Goal: Task Accomplishment & Management: Manage account settings

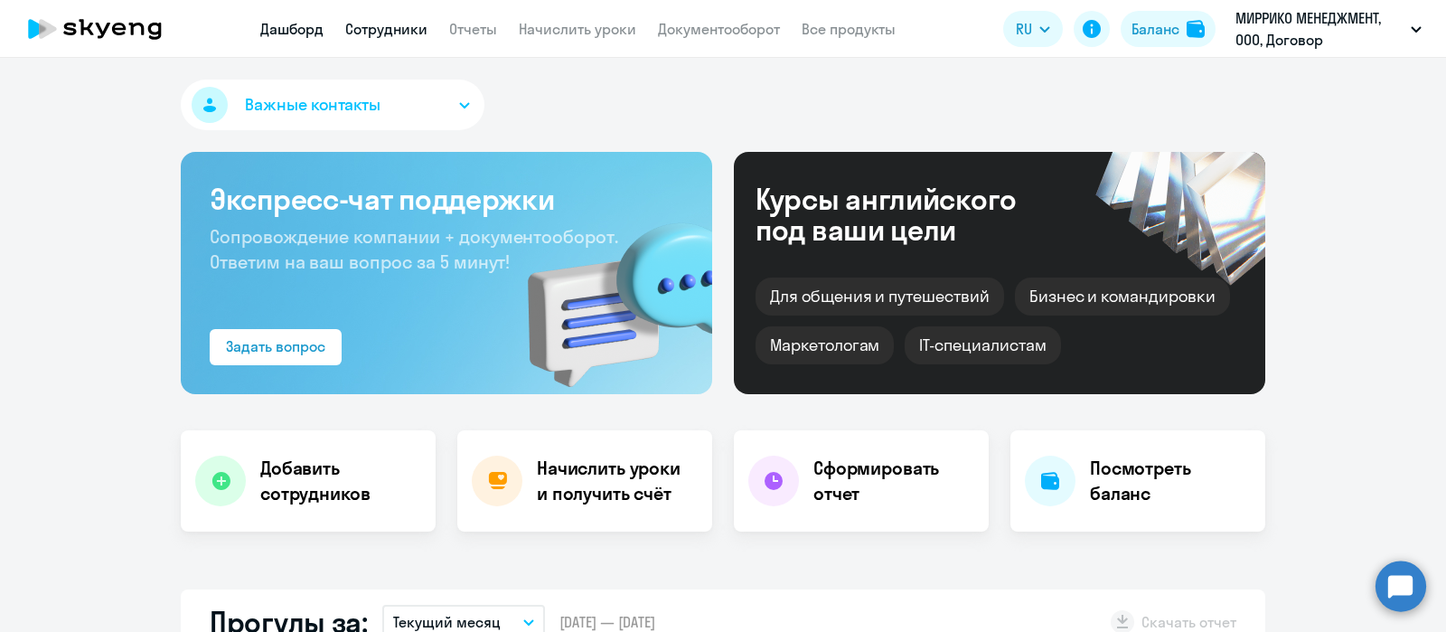
click at [395, 32] on link "Сотрудники" at bounding box center [386, 29] width 82 height 18
select select "30"
click at [398, 16] on app-header "Дашборд Сотрудники Отчеты Начислить уроки Документооборот Все продукты Дашборд …" at bounding box center [723, 29] width 1446 height 58
click at [405, 24] on link "Сотрудники" at bounding box center [386, 29] width 82 height 18
select select "30"
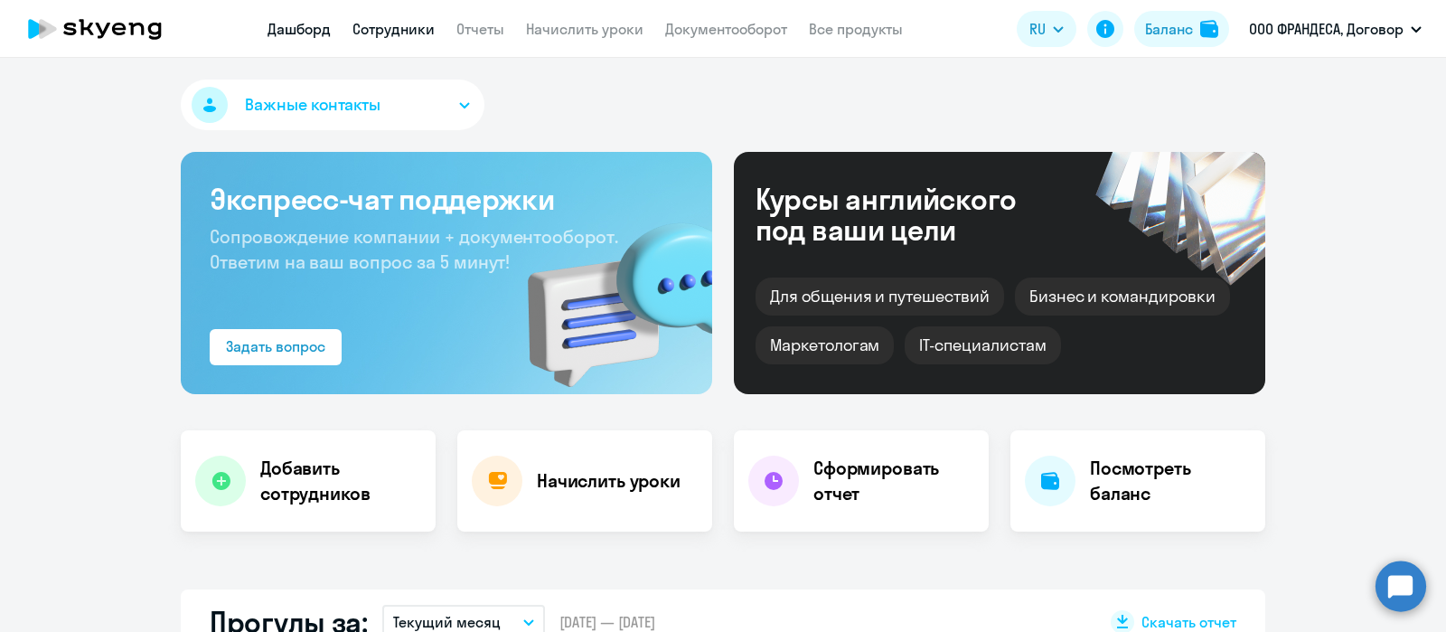
select select "30"
click at [411, 29] on link "Сотрудники" at bounding box center [394, 29] width 82 height 18
select select "30"
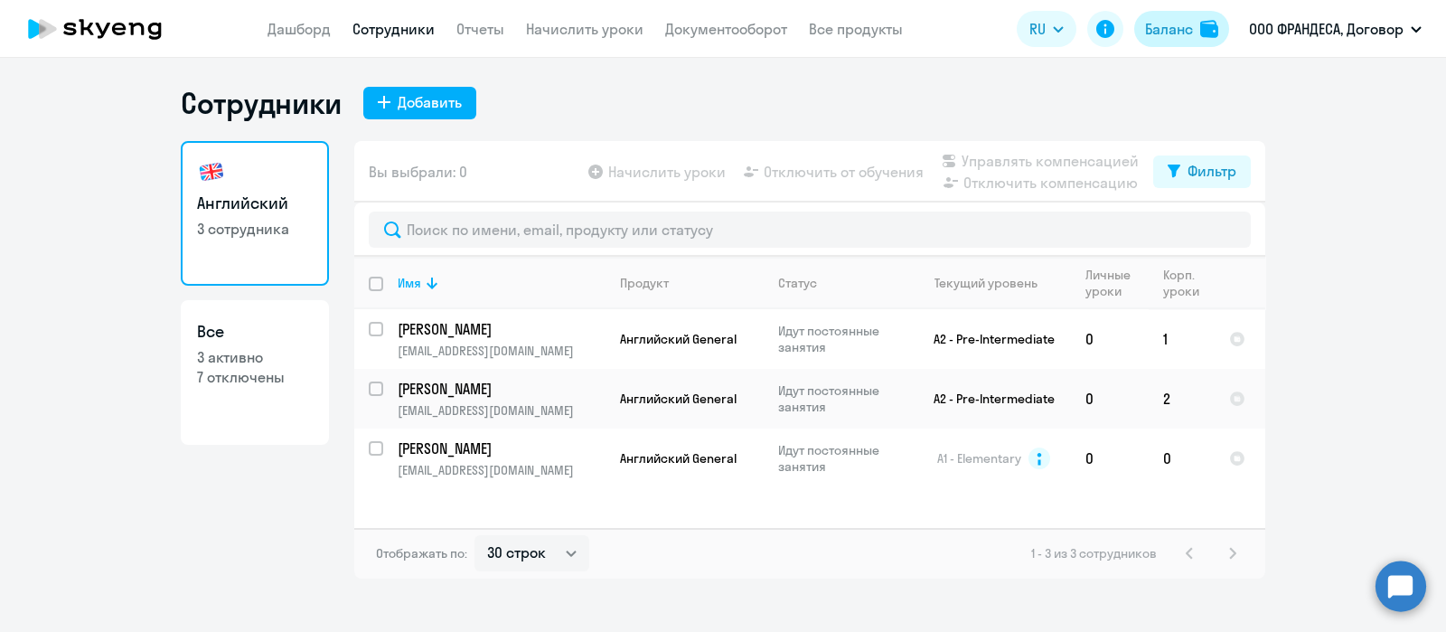
click at [1172, 29] on div "Баланс" at bounding box center [1169, 29] width 48 height 22
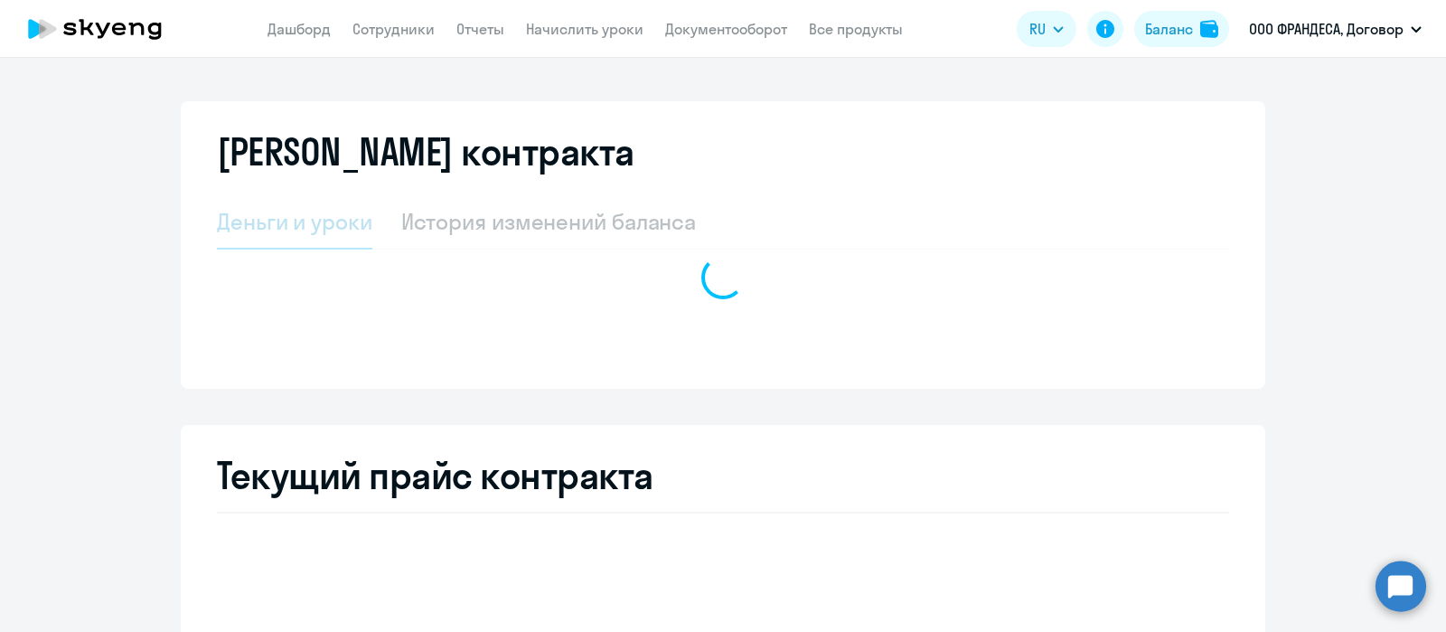
select select "english_adult_not_native_speaker"
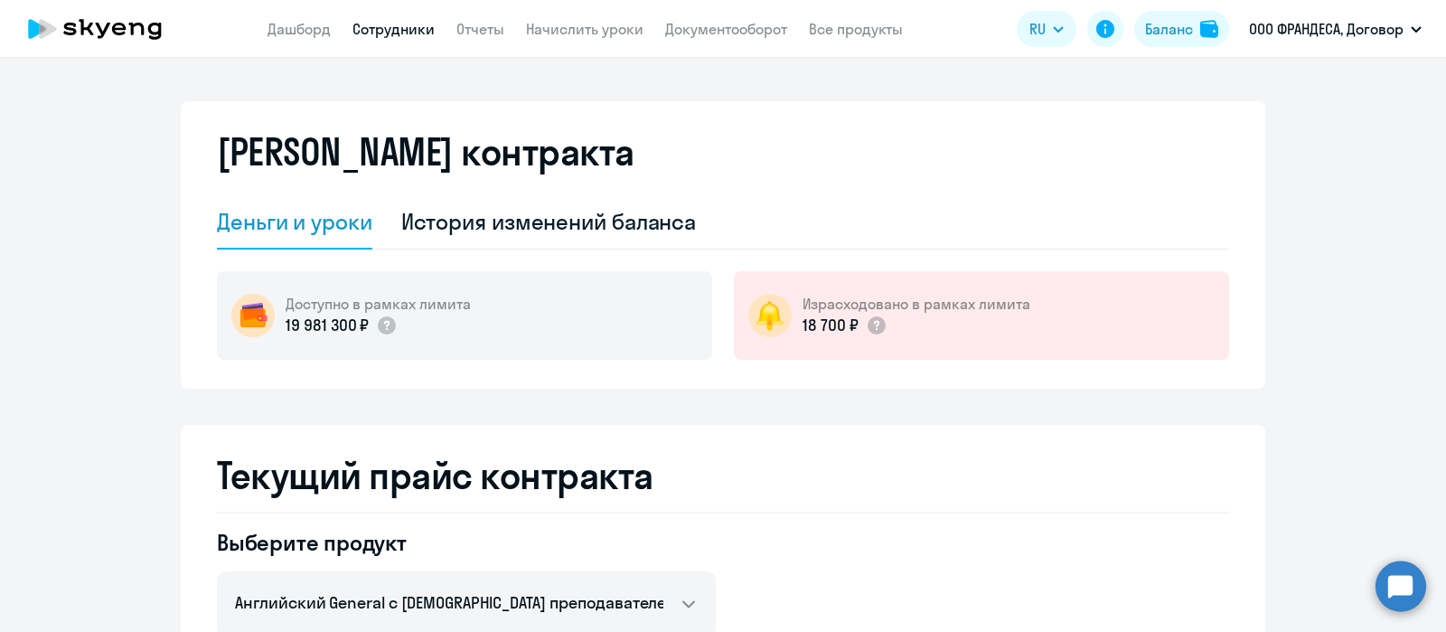
click at [407, 24] on link "Сотрудники" at bounding box center [394, 29] width 82 height 18
select select "30"
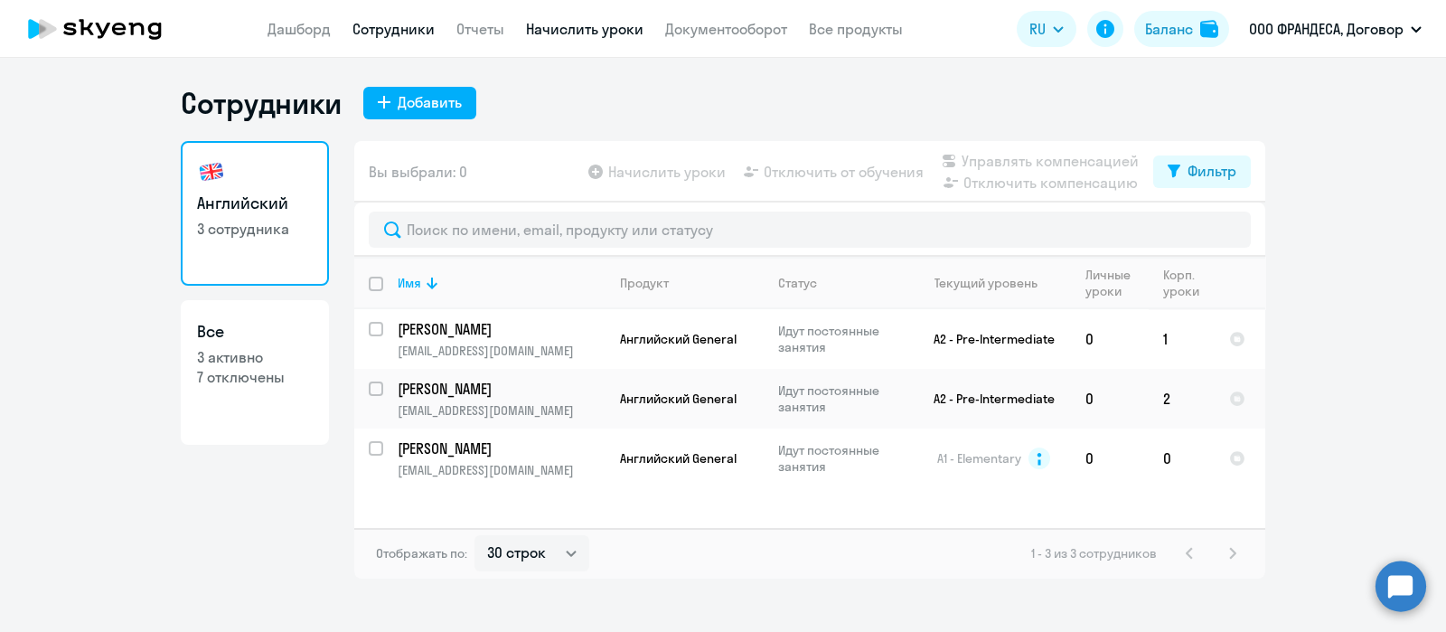
click at [556, 31] on link "Начислить уроки" at bounding box center [585, 29] width 118 height 18
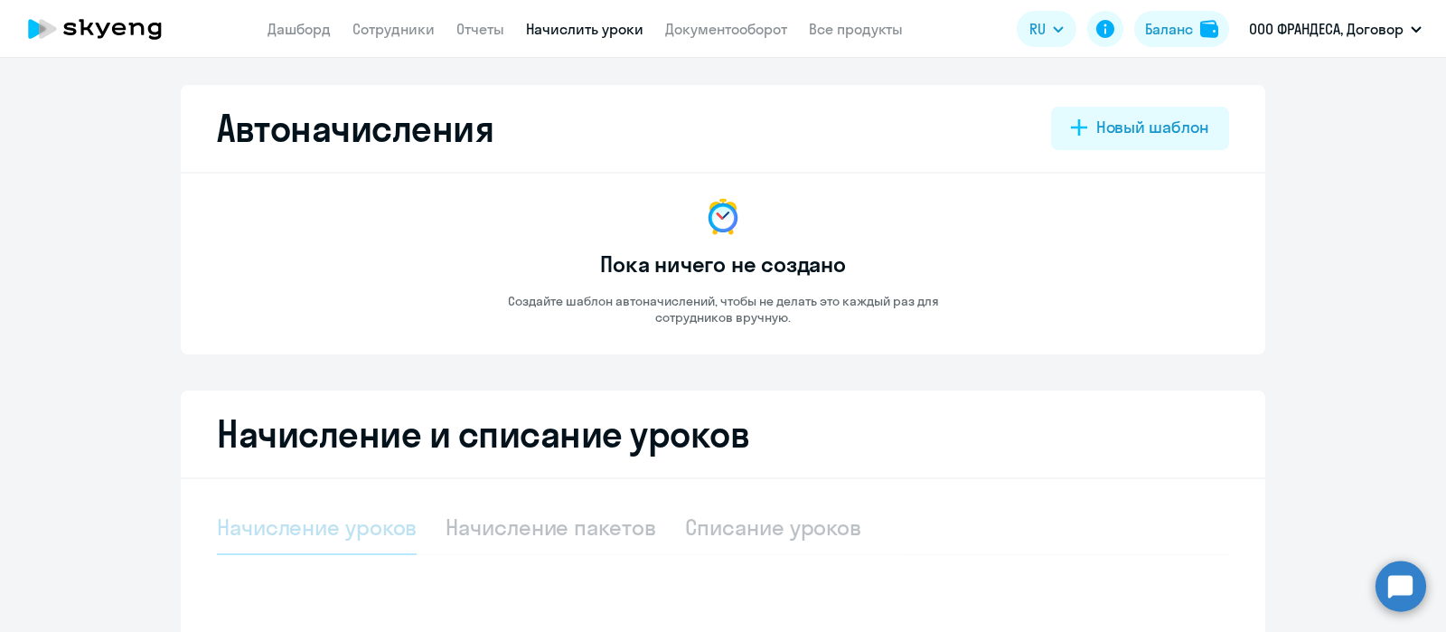
select select "10"
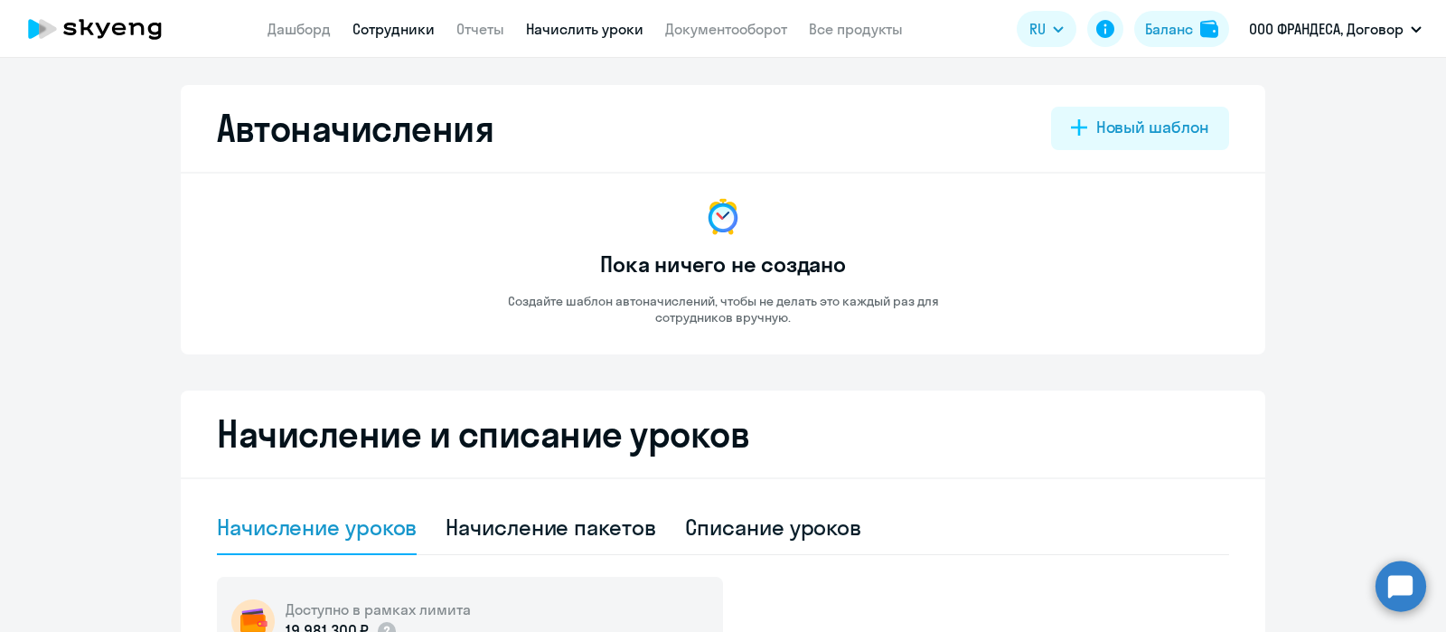
click at [425, 28] on link "Сотрудники" at bounding box center [394, 29] width 82 height 18
select select "30"
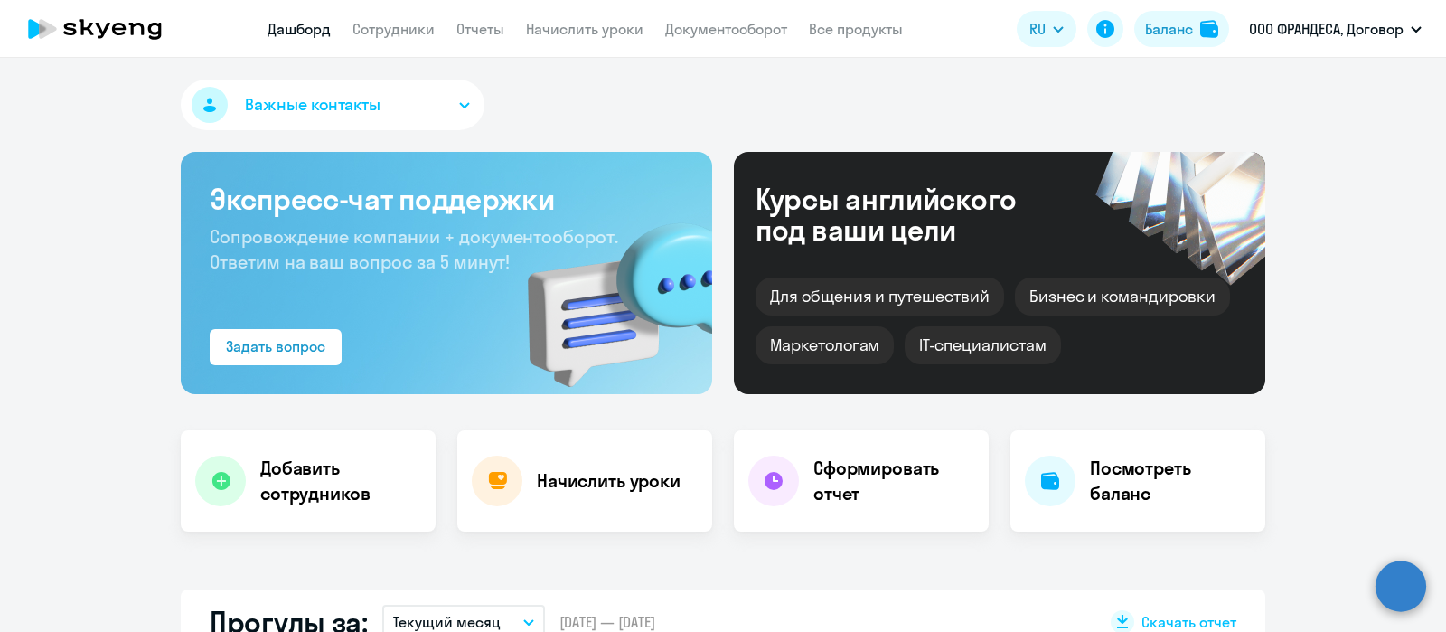
select select "30"
click at [403, 33] on link "Сотрудники" at bounding box center [394, 29] width 82 height 18
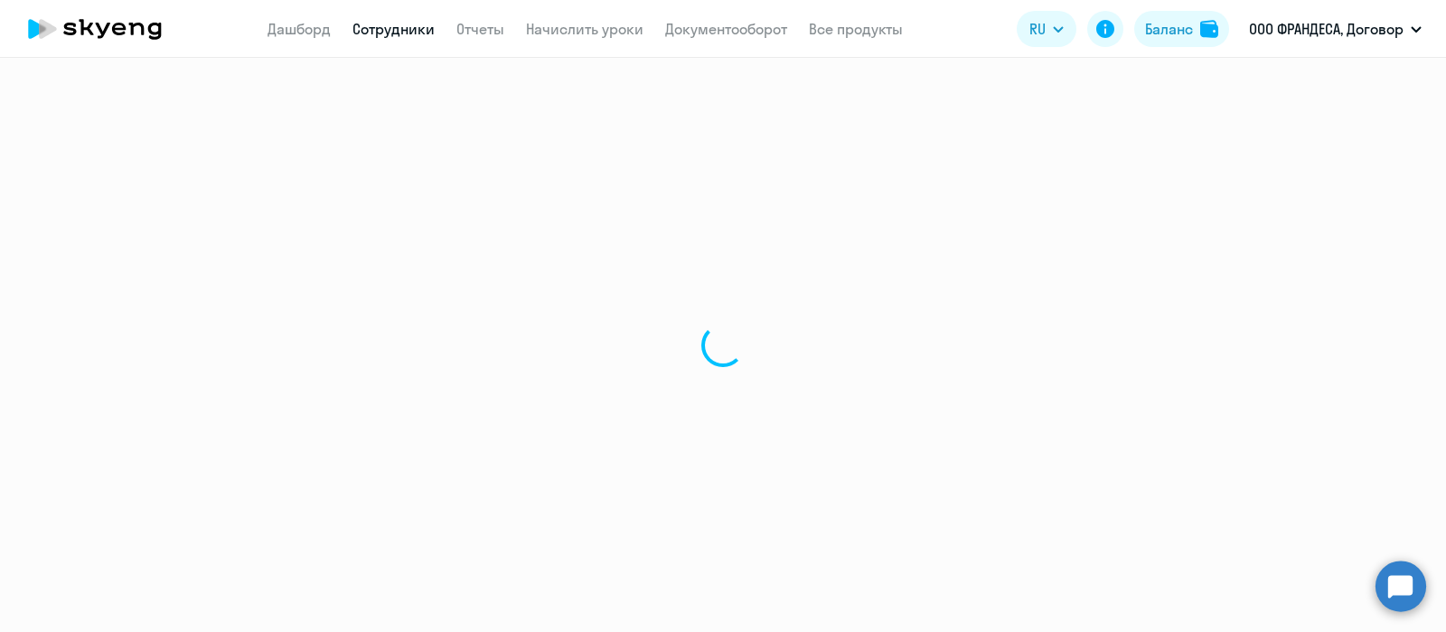
select select "30"
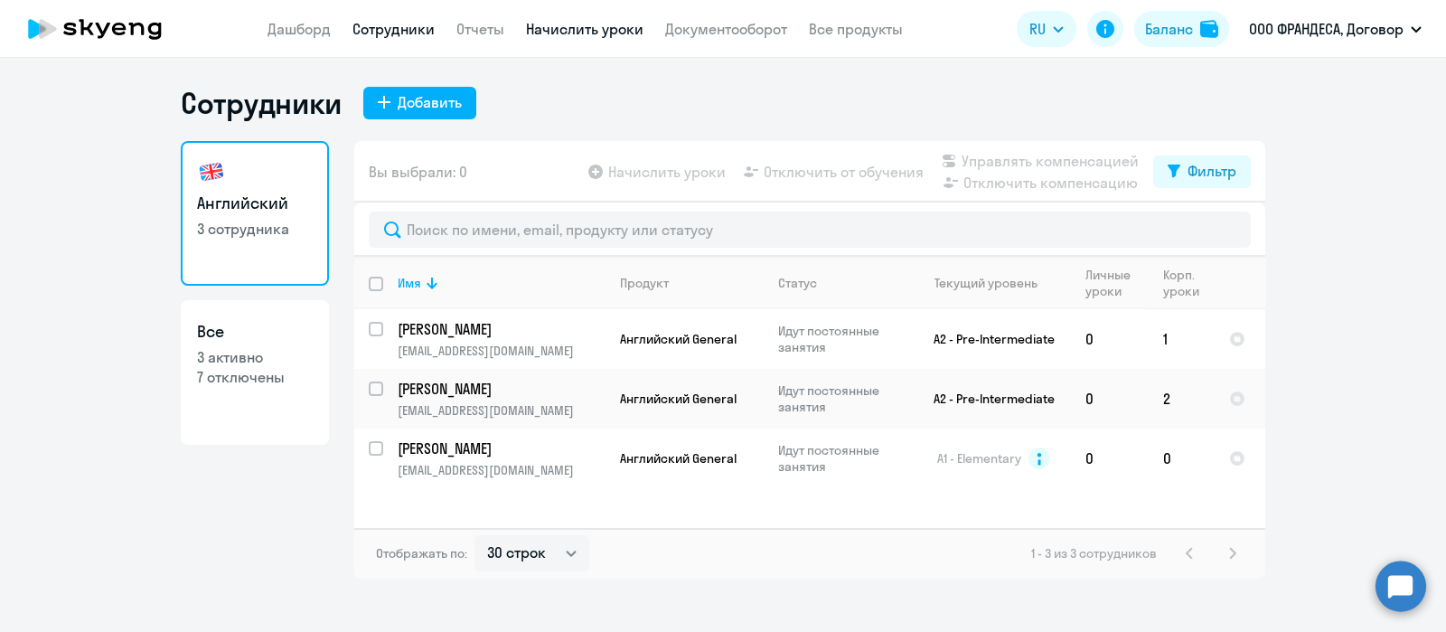
click at [565, 22] on link "Начислить уроки" at bounding box center [585, 29] width 118 height 18
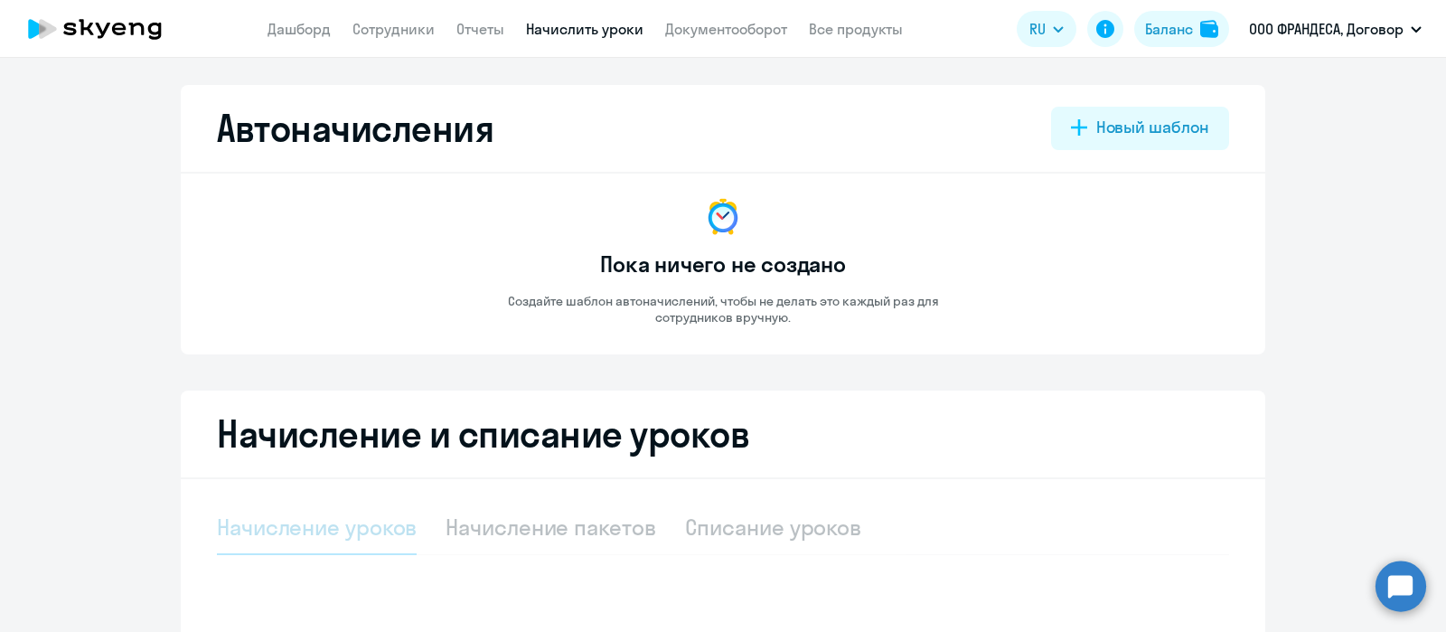
select select "10"
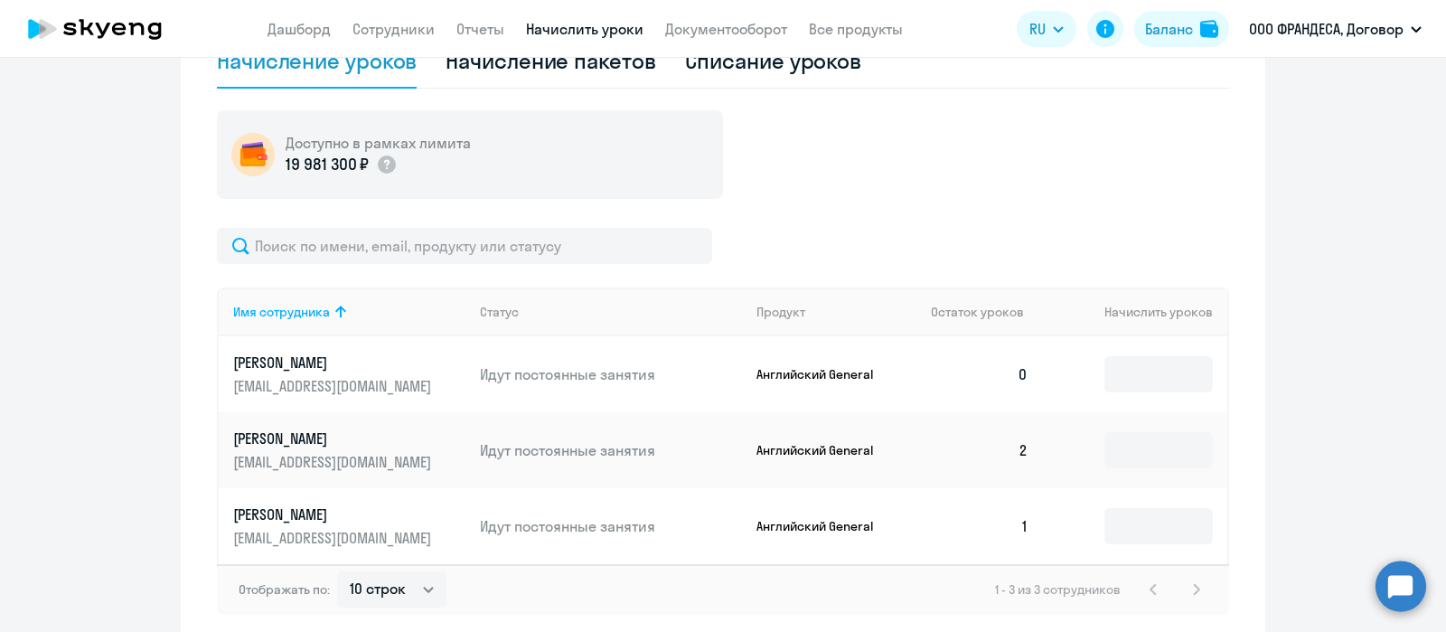
scroll to position [550, 0]
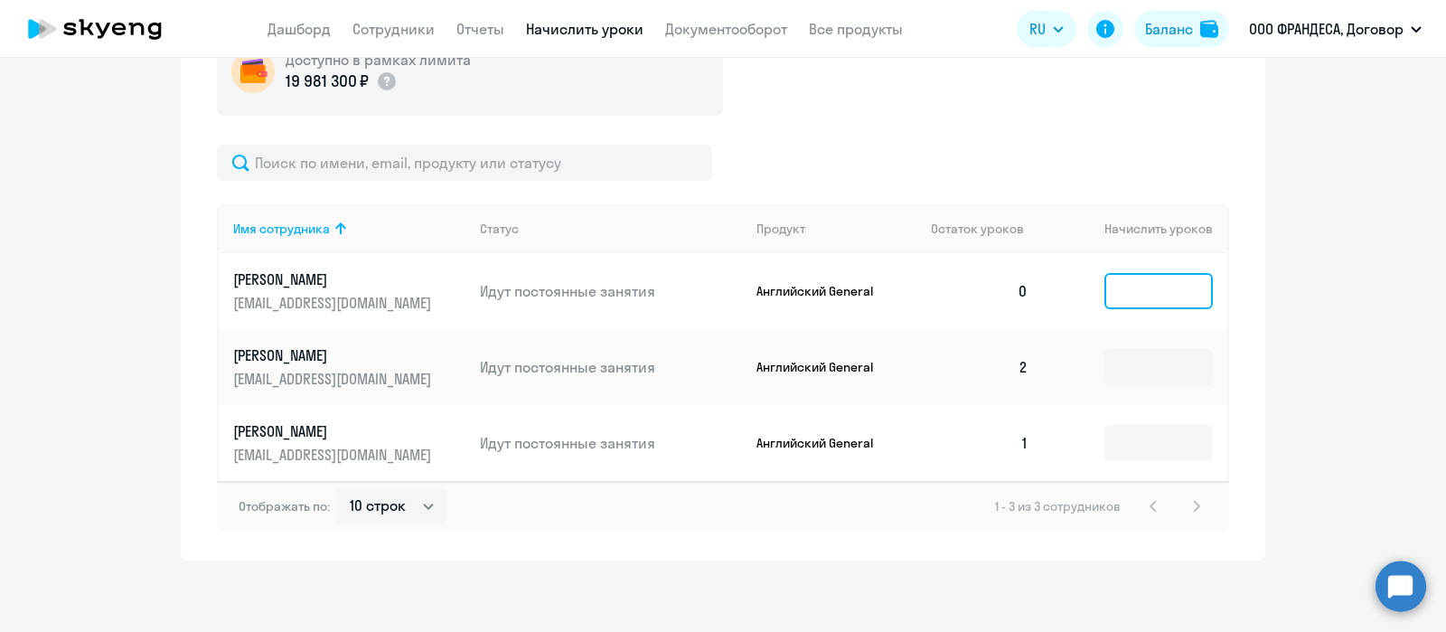
click at [1134, 291] on input at bounding box center [1159, 291] width 108 height 36
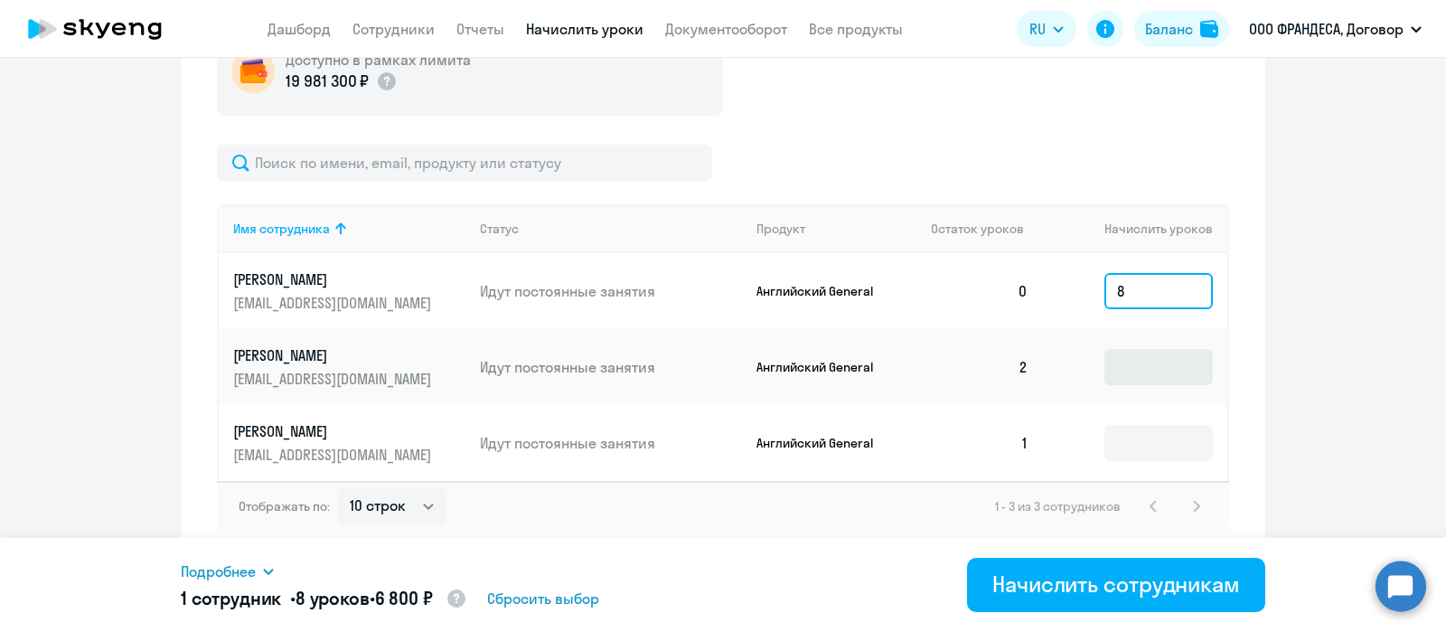
type input "8"
click at [1152, 372] on input at bounding box center [1159, 367] width 108 height 36
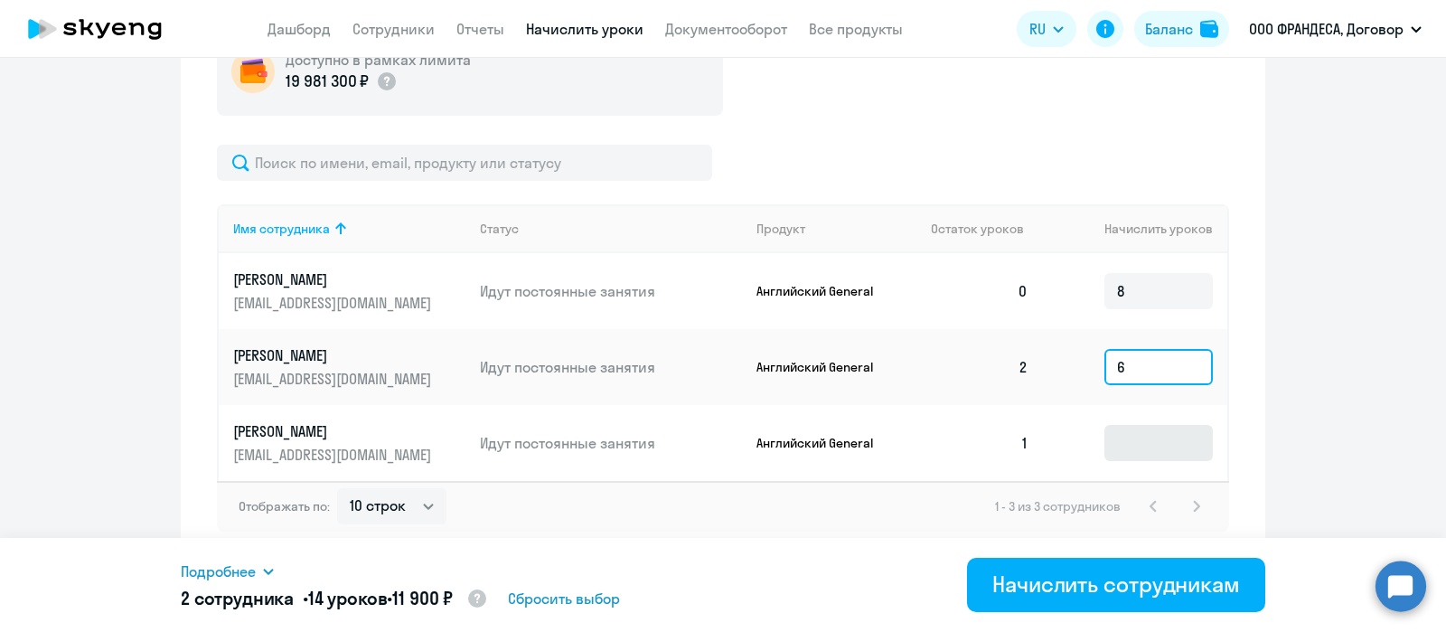
type input "6"
click at [1128, 444] on input at bounding box center [1159, 443] width 108 height 36
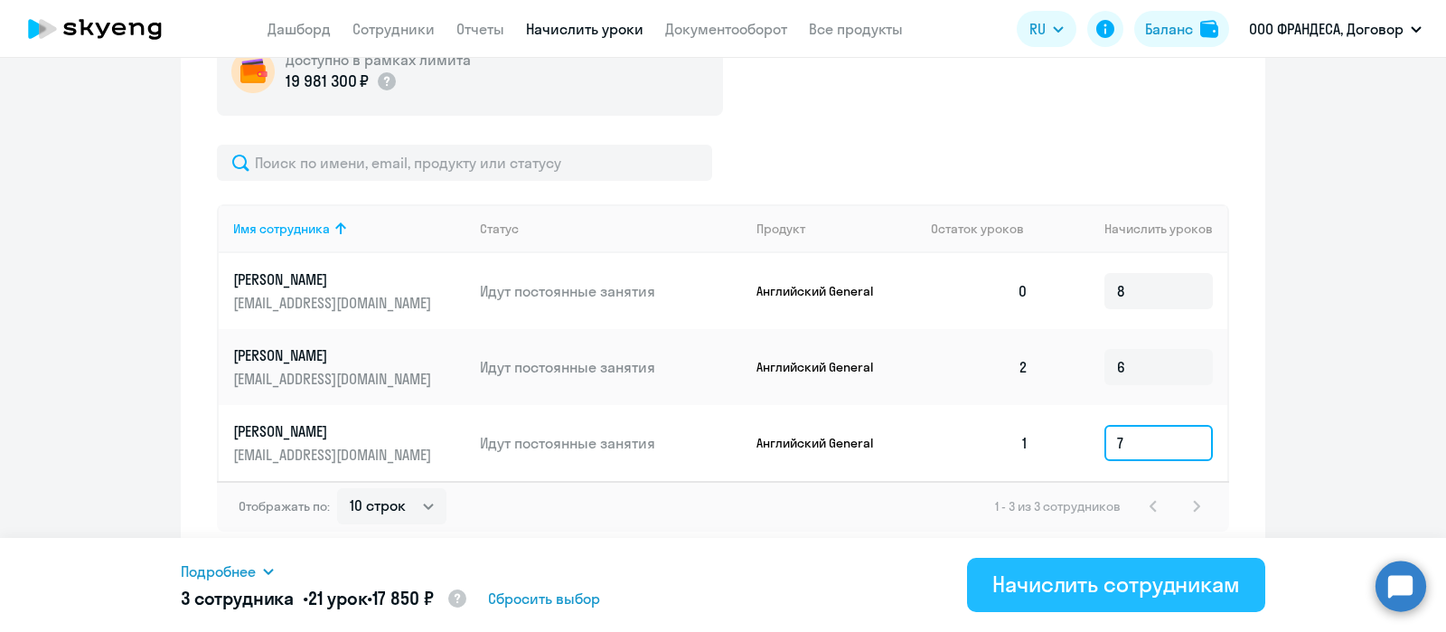
type input "7"
click at [1048, 585] on div "Начислить сотрудникам" at bounding box center [1117, 584] width 248 height 29
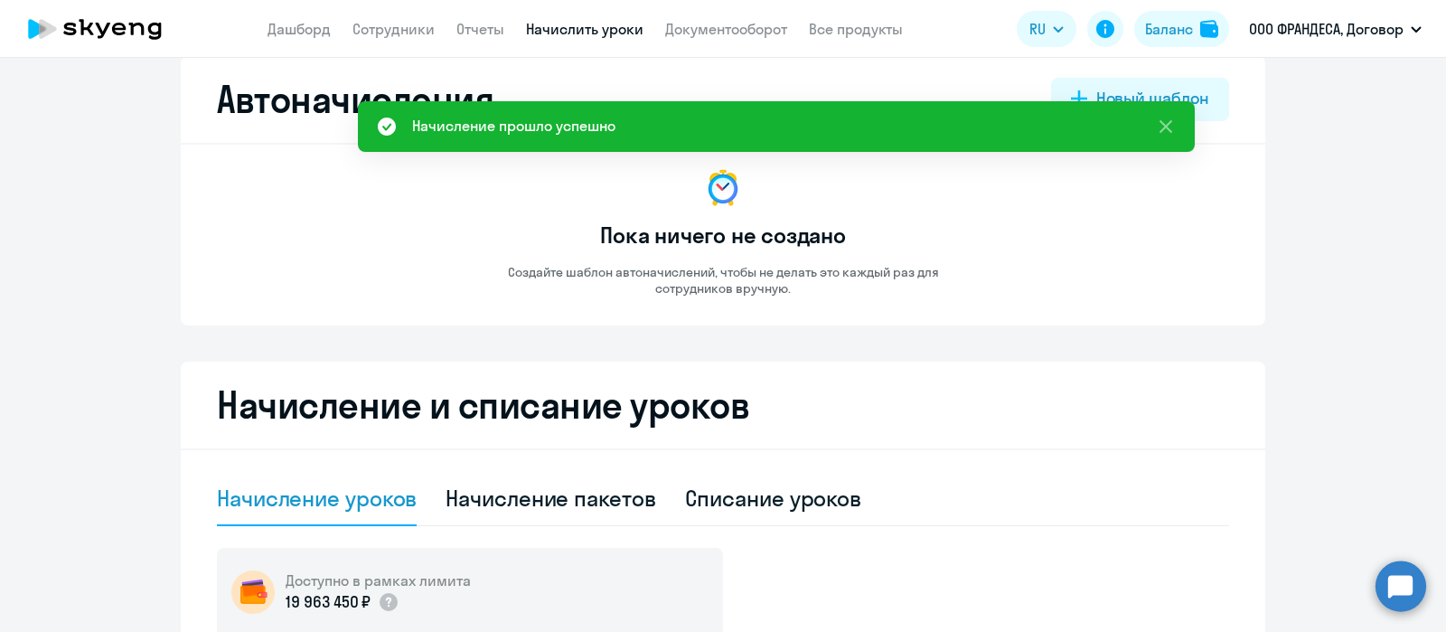
scroll to position [0, 0]
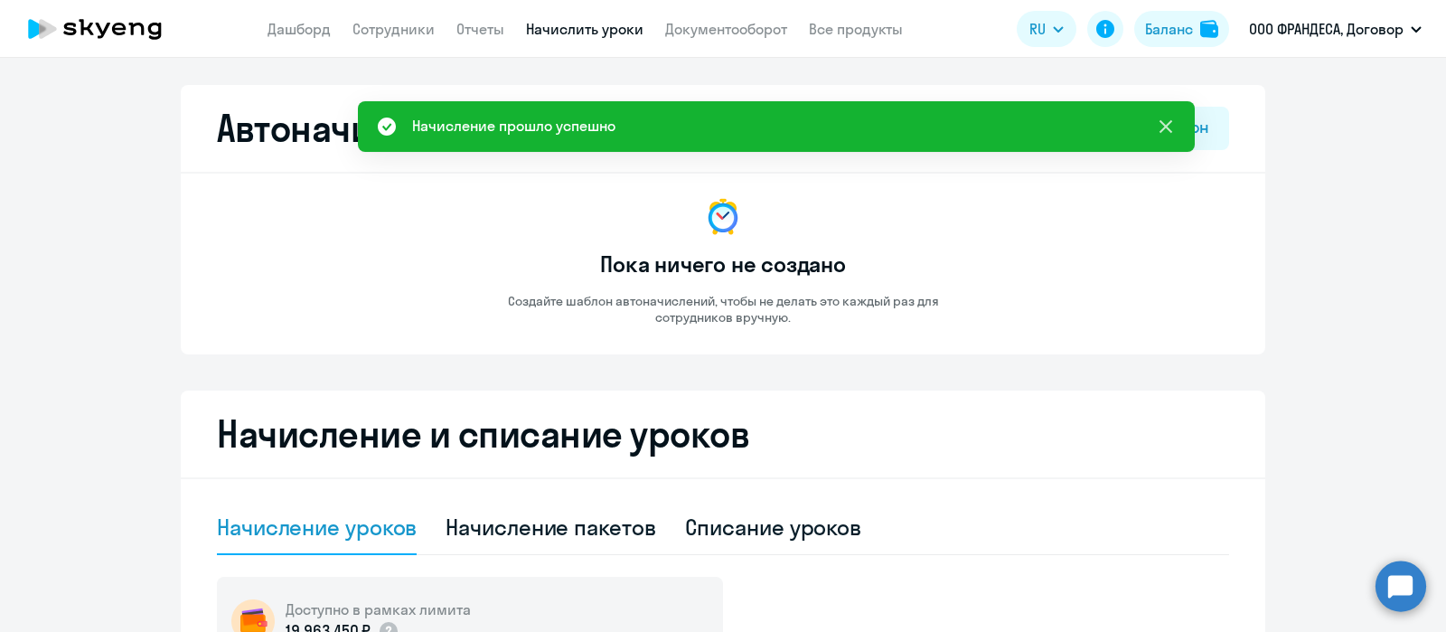
click at [1162, 124] on icon at bounding box center [1166, 127] width 22 height 22
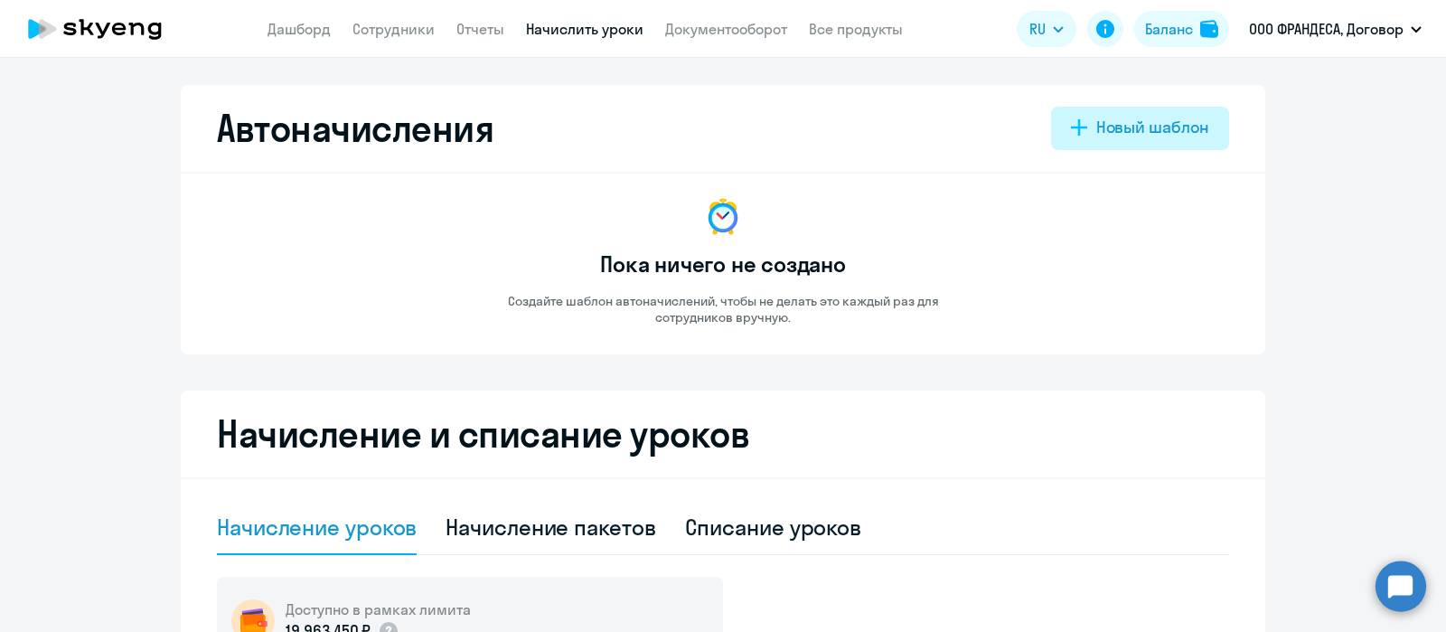
click at [1098, 126] on div "Новый шаблон" at bounding box center [1153, 128] width 113 height 24
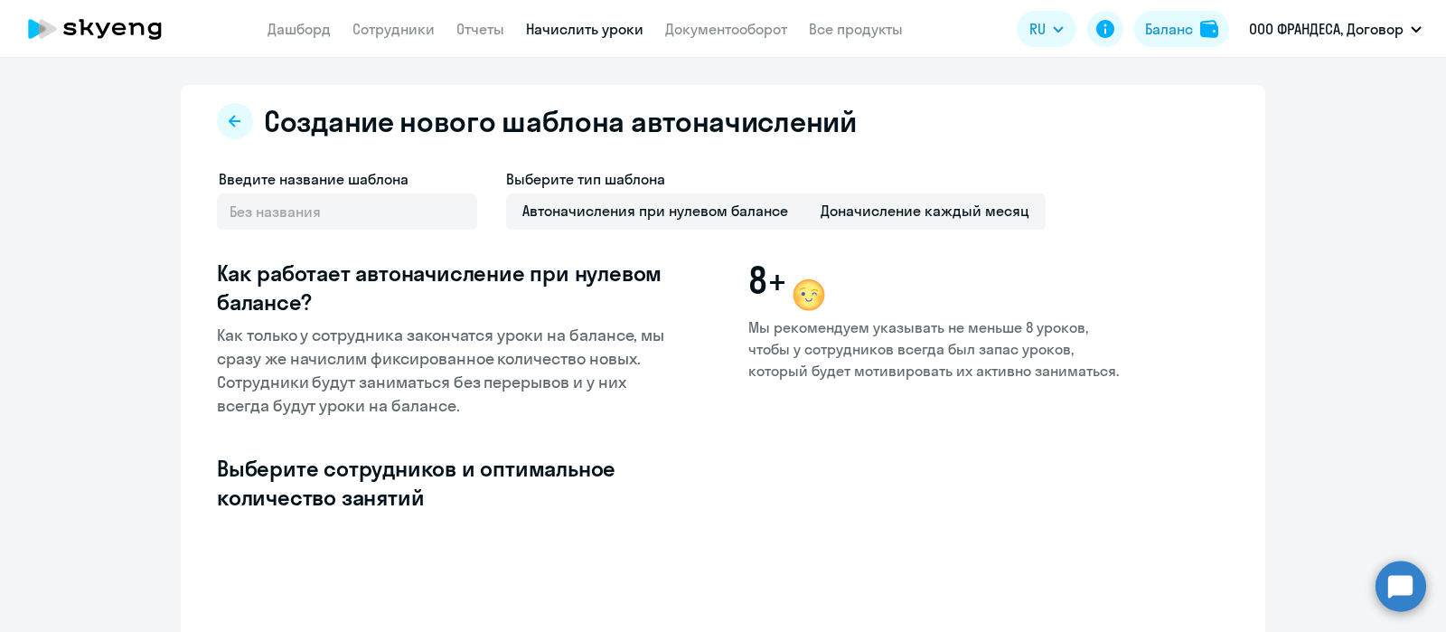
select select "10"
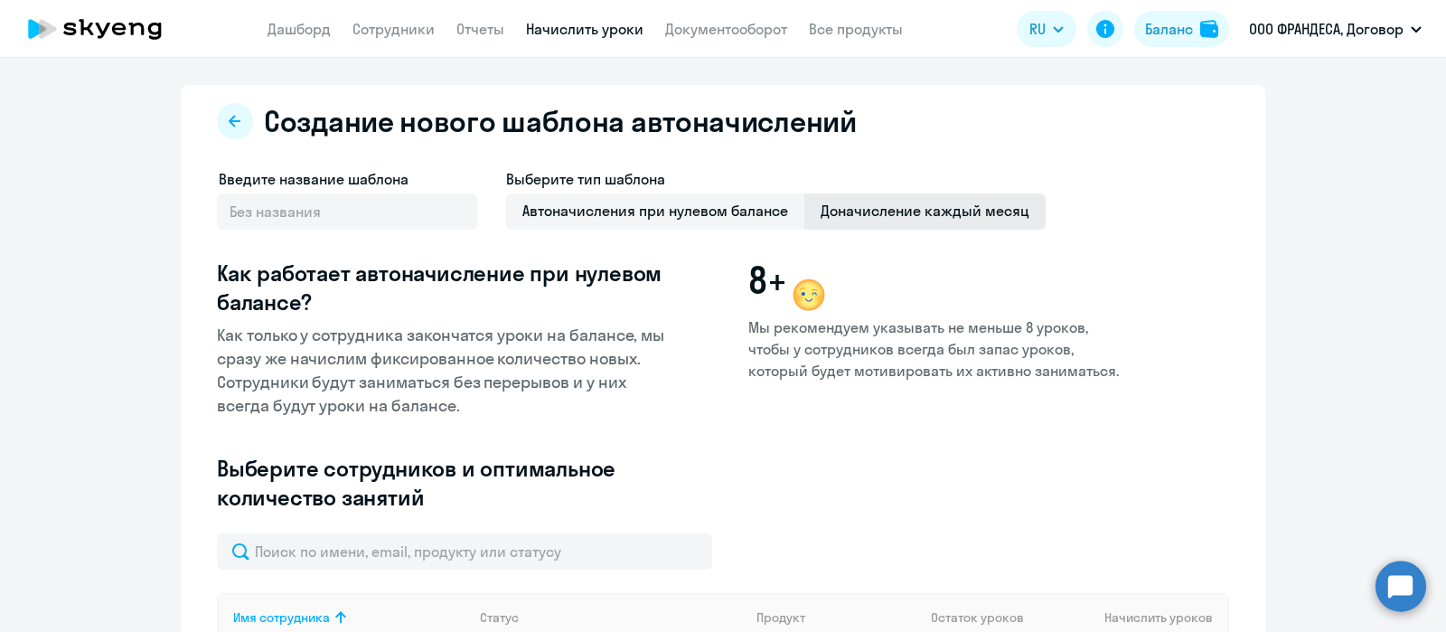
click at [945, 205] on span "Доначисление каждый месяц" at bounding box center [925, 211] width 241 height 36
click at [0, 0] on input "Доначисление каждый месяц" at bounding box center [0, 0] width 0 height 0
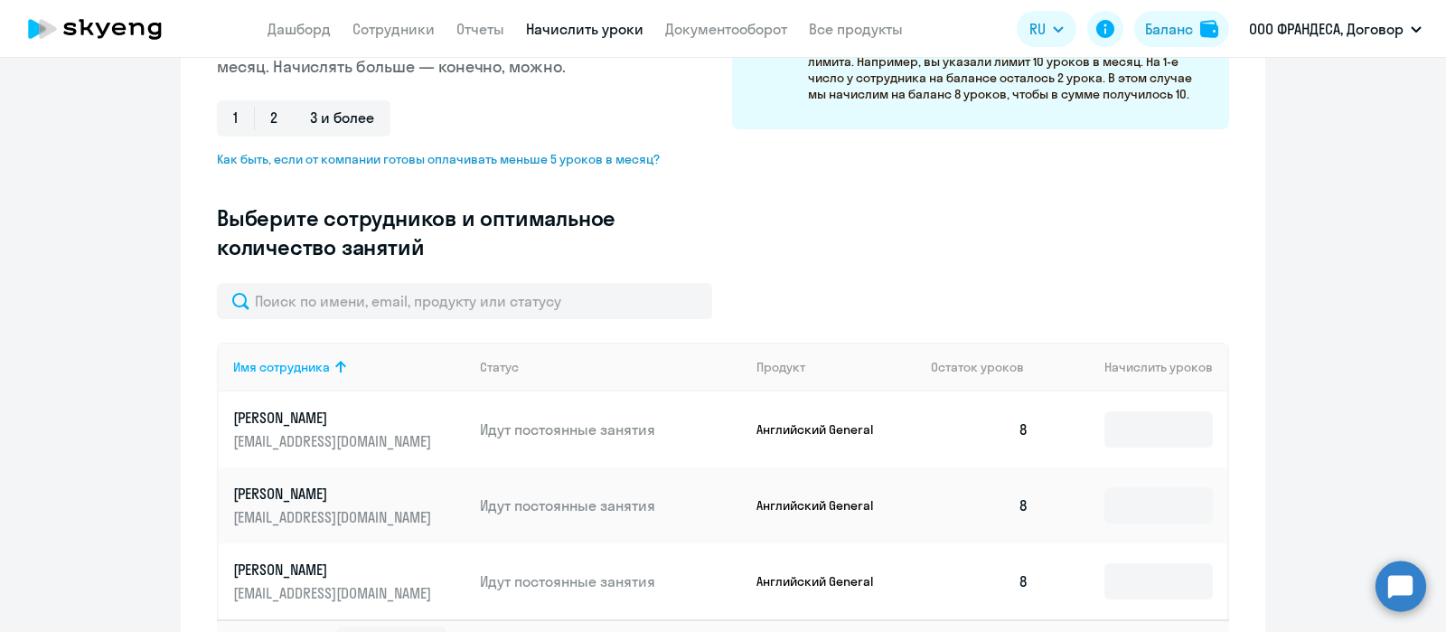
scroll to position [451, 0]
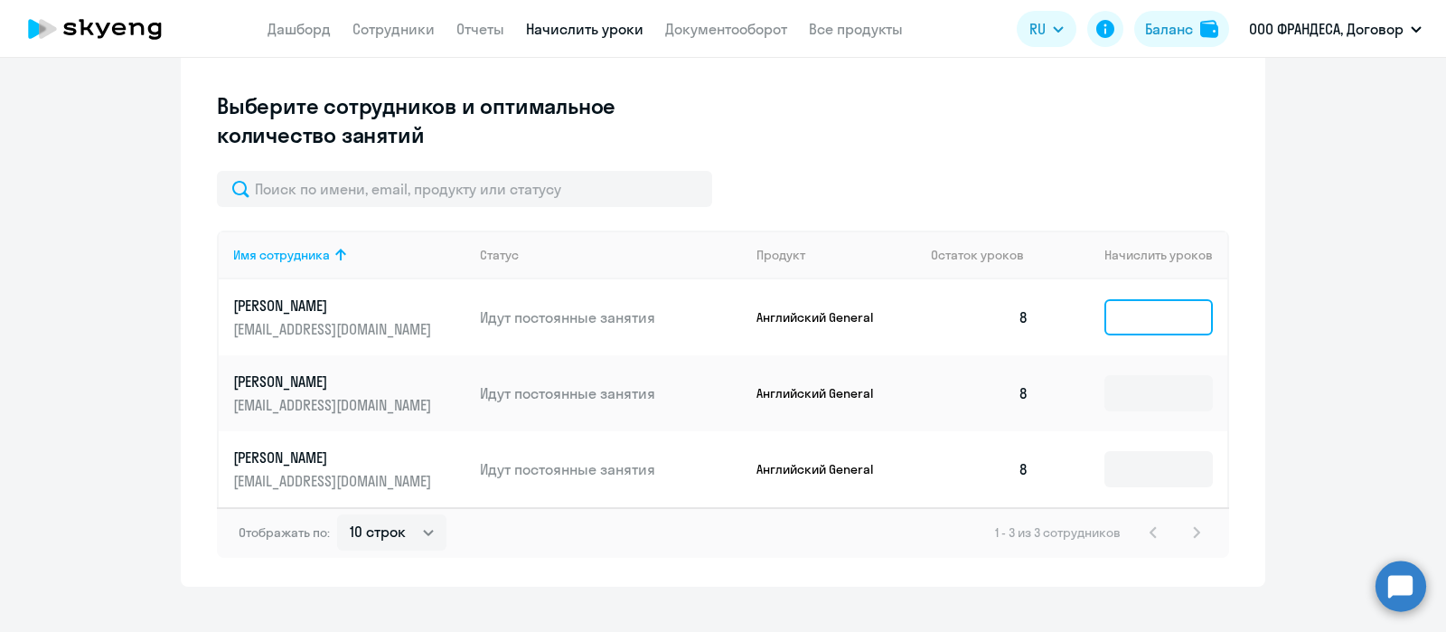
click at [1112, 313] on input at bounding box center [1159, 317] width 108 height 36
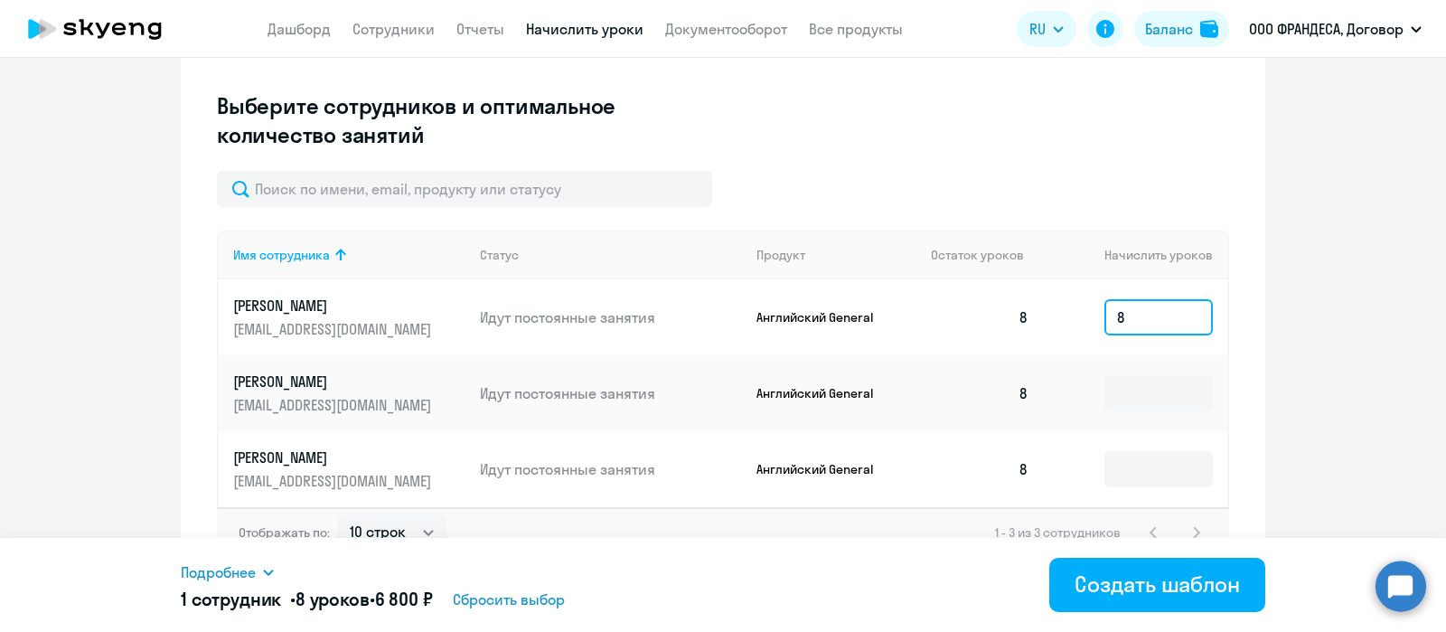
type input "8"
click at [1128, 368] on td at bounding box center [1135, 393] width 184 height 76
click at [1122, 393] on input at bounding box center [1159, 393] width 108 height 36
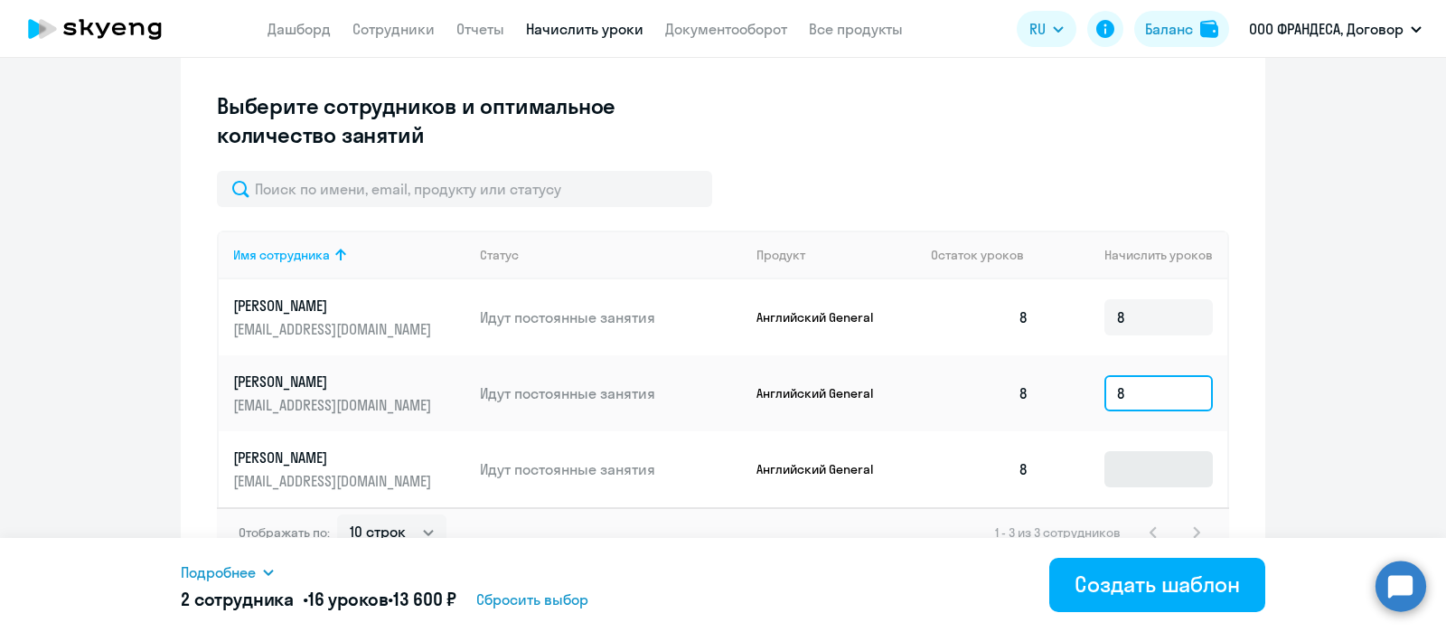
type input "8"
click at [1125, 471] on input at bounding box center [1159, 469] width 108 height 36
type input "8"
click at [1281, 423] on ng-component "Создание нового шаблона автоначислений Введите название шаблона Выберите тип ша…" at bounding box center [723, 110] width 1446 height 953
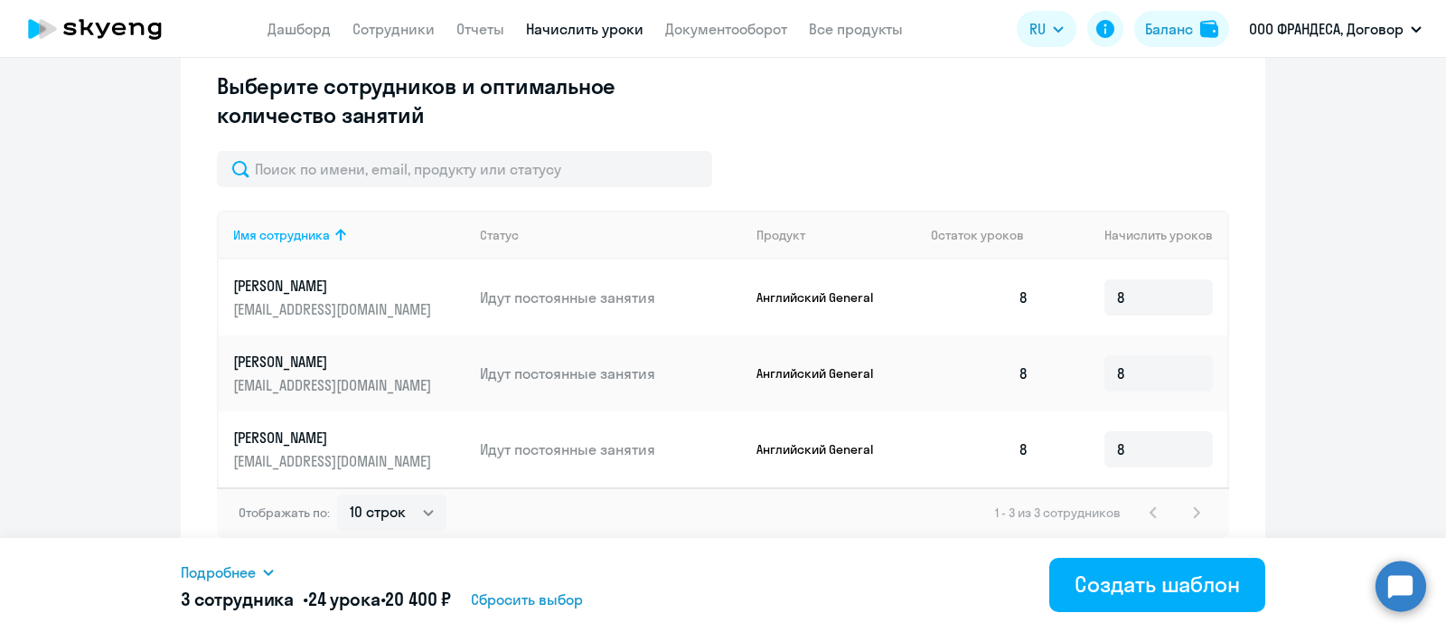
scroll to position [477, 0]
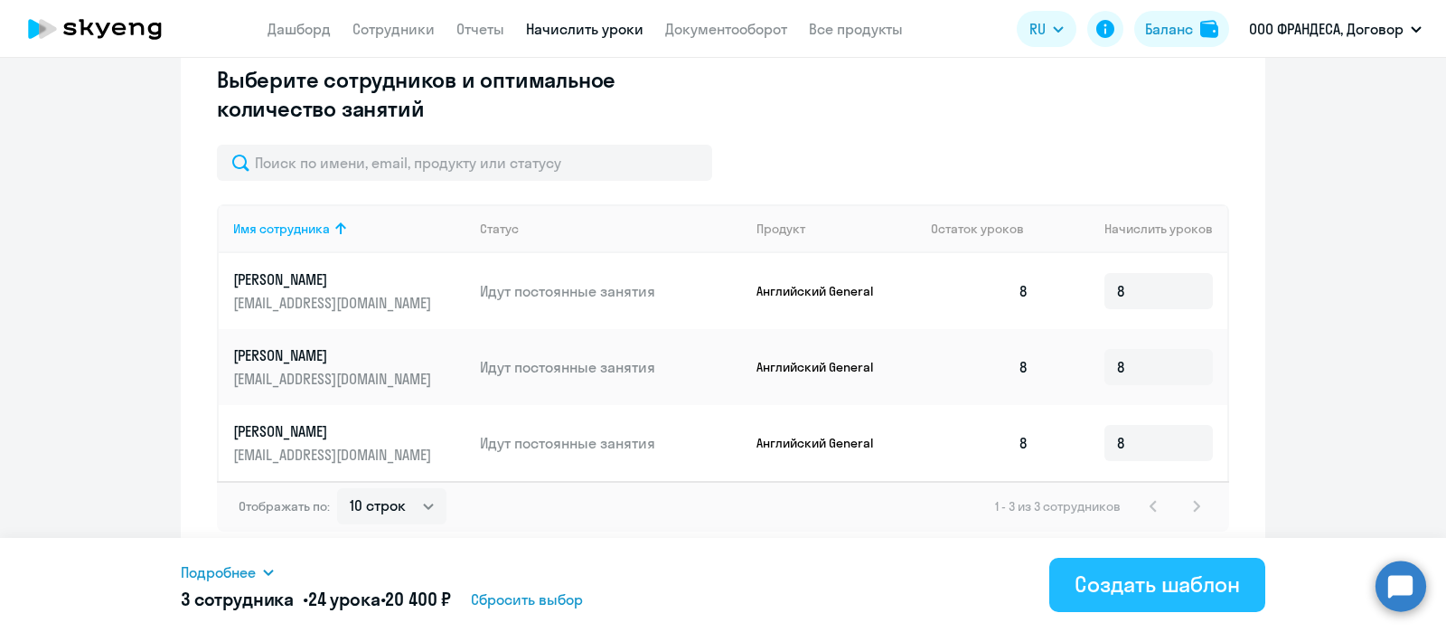
click at [1158, 585] on div "Создать шаблон" at bounding box center [1157, 584] width 165 height 29
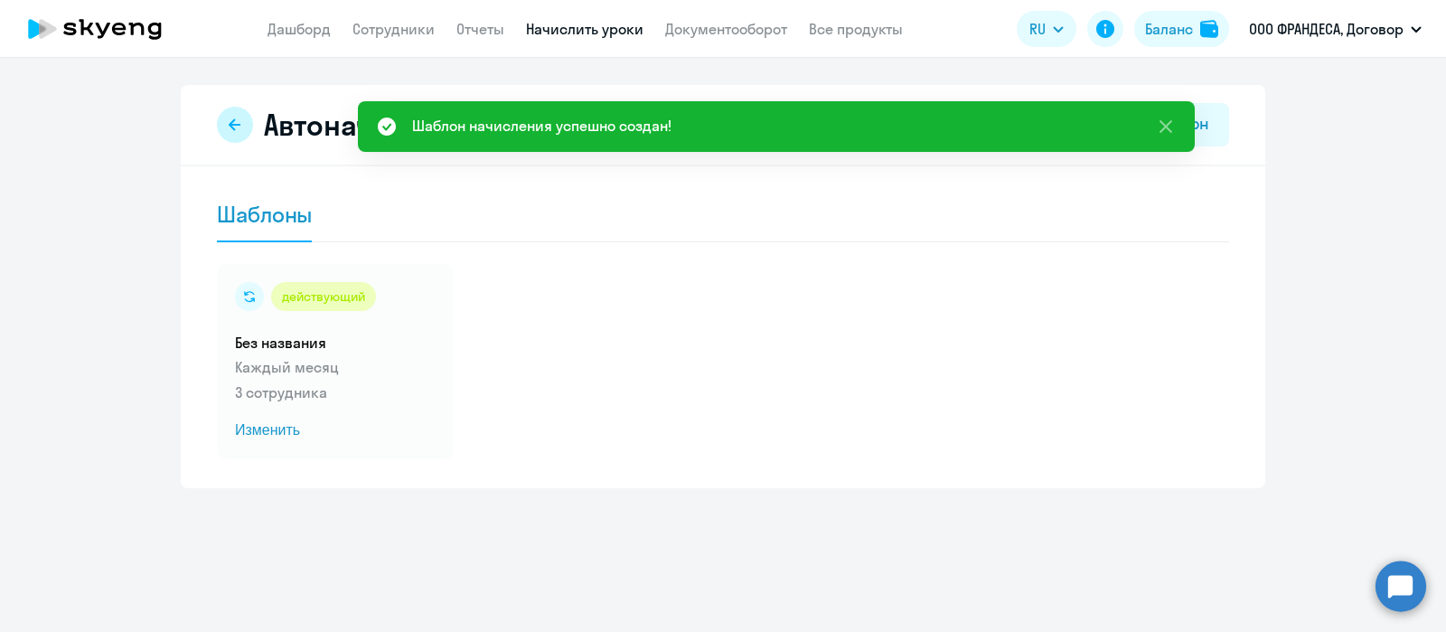
click at [240, 116] on button at bounding box center [235, 125] width 36 height 36
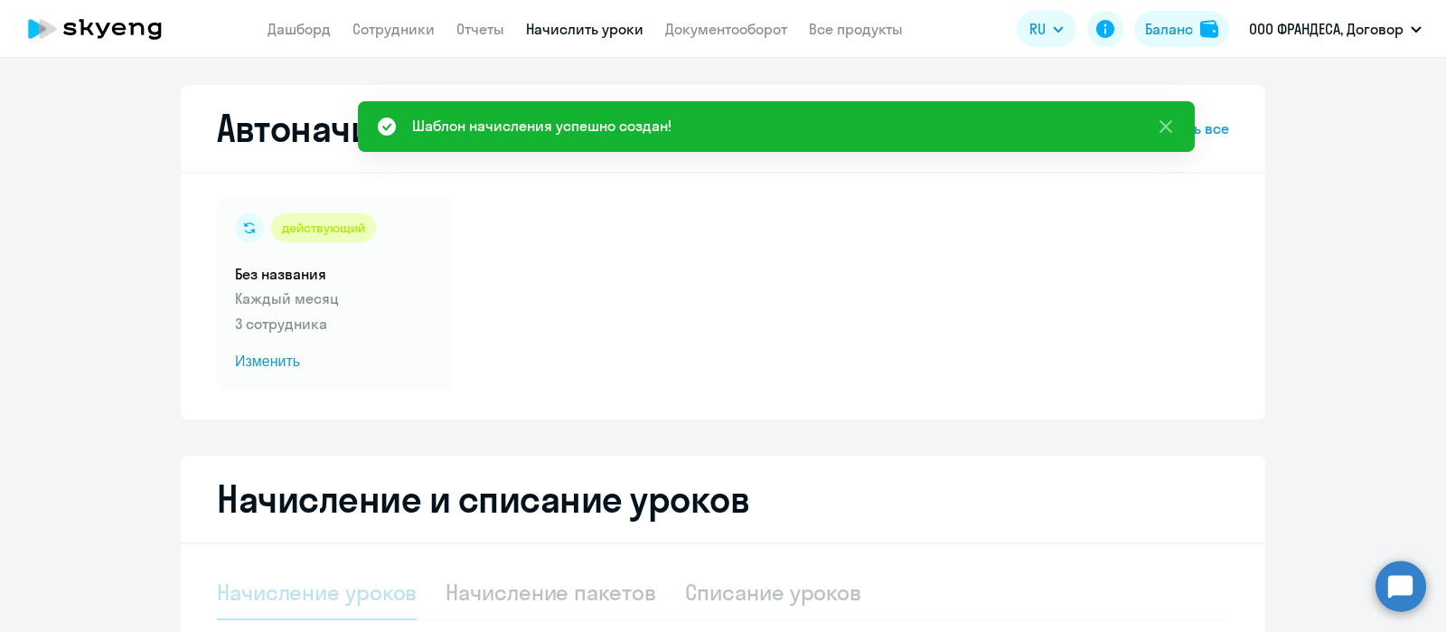
select select "10"
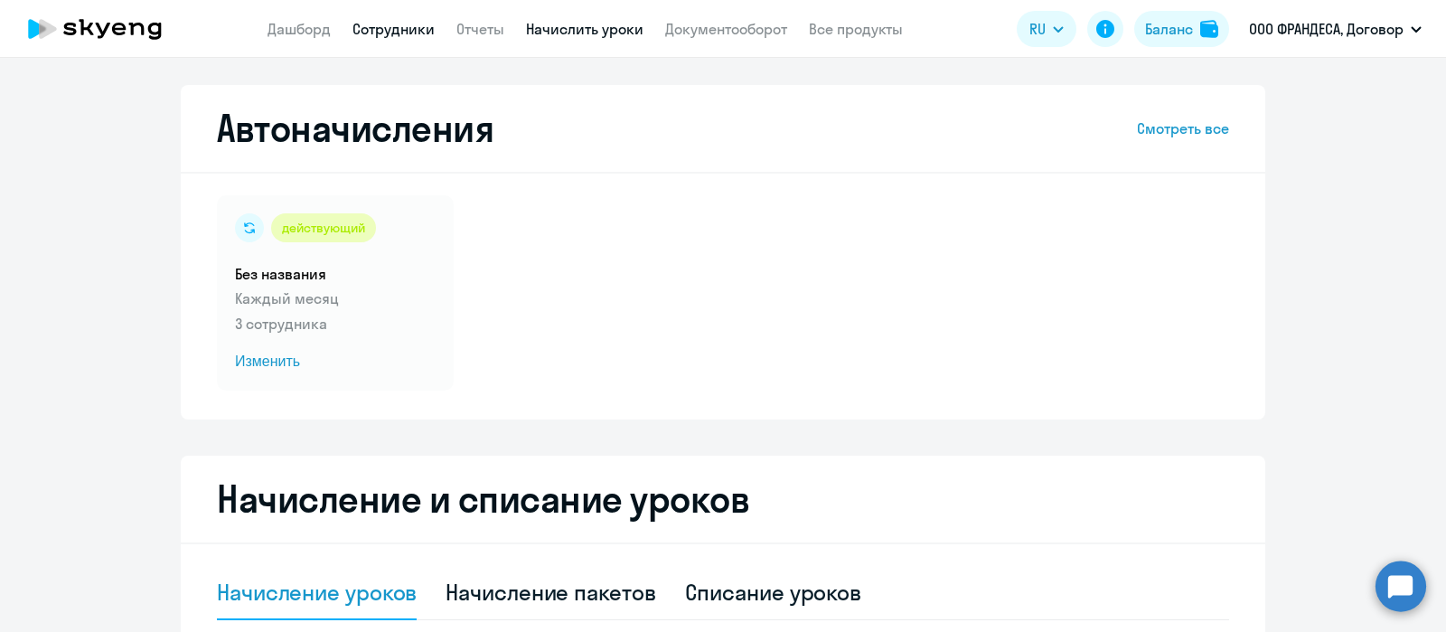
click at [408, 27] on link "Сотрудники" at bounding box center [394, 29] width 82 height 18
select select "30"
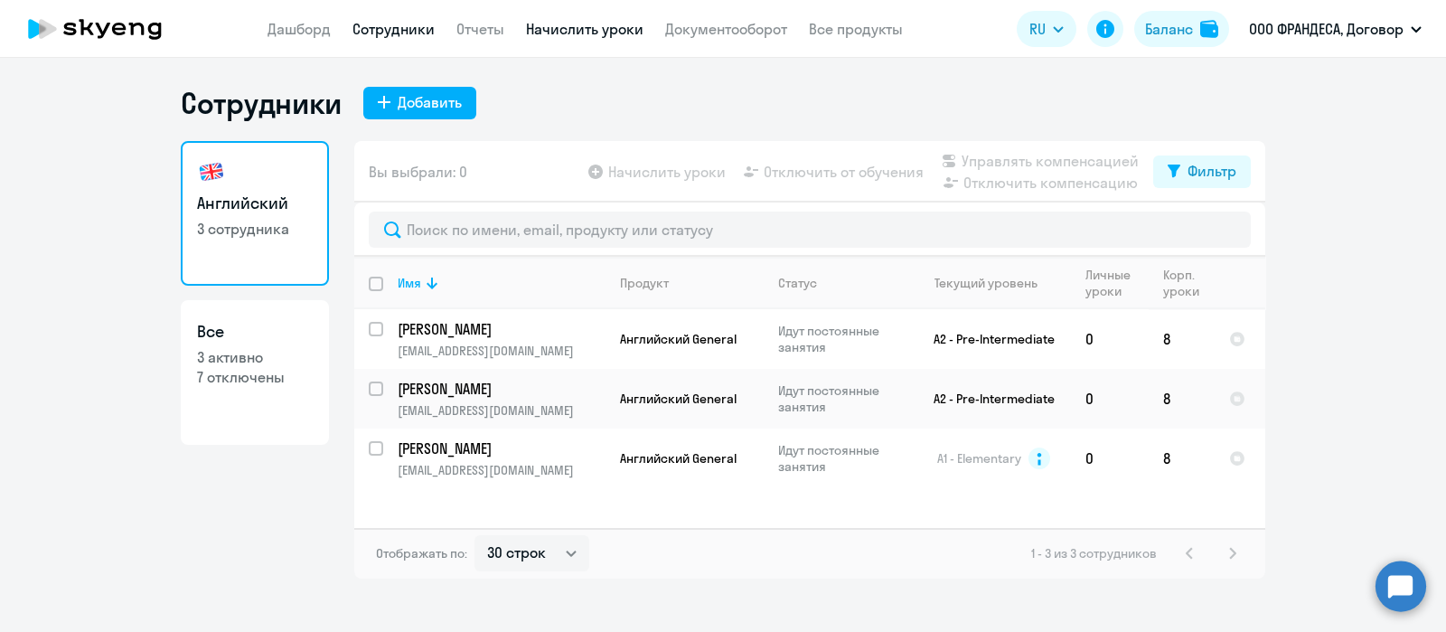
click at [574, 27] on link "Начислить уроки" at bounding box center [585, 29] width 118 height 18
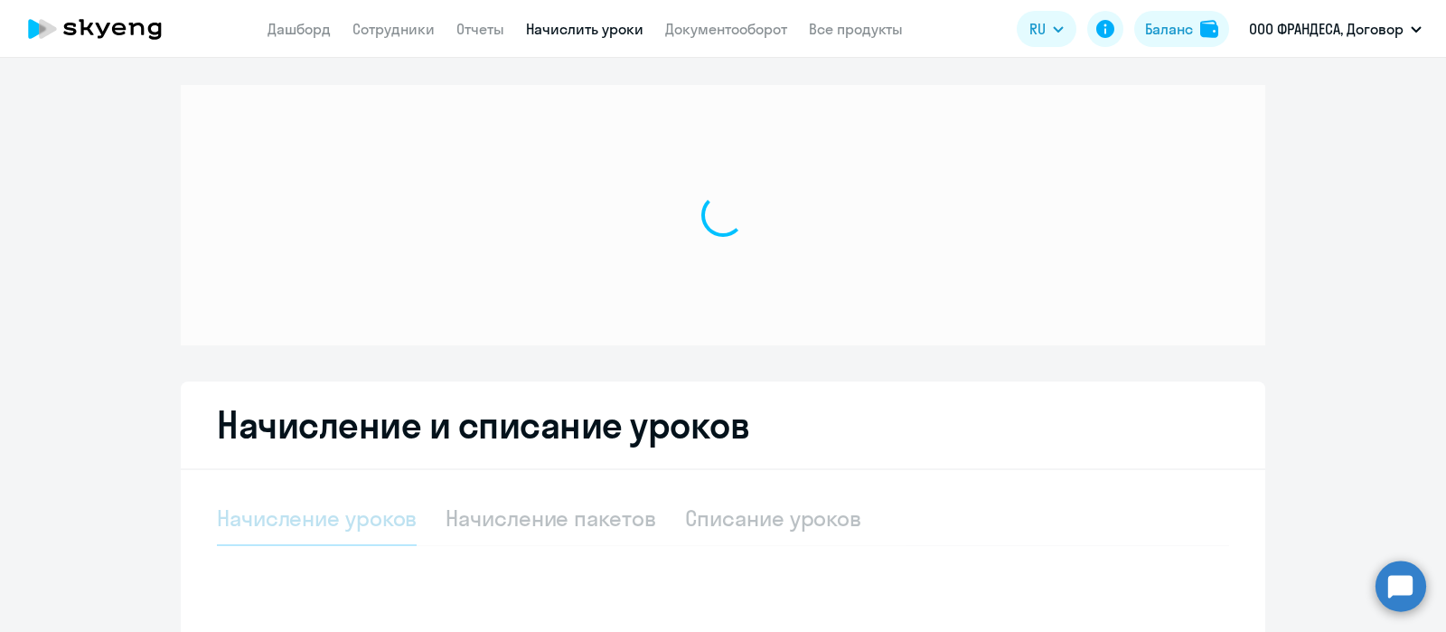
select select "10"
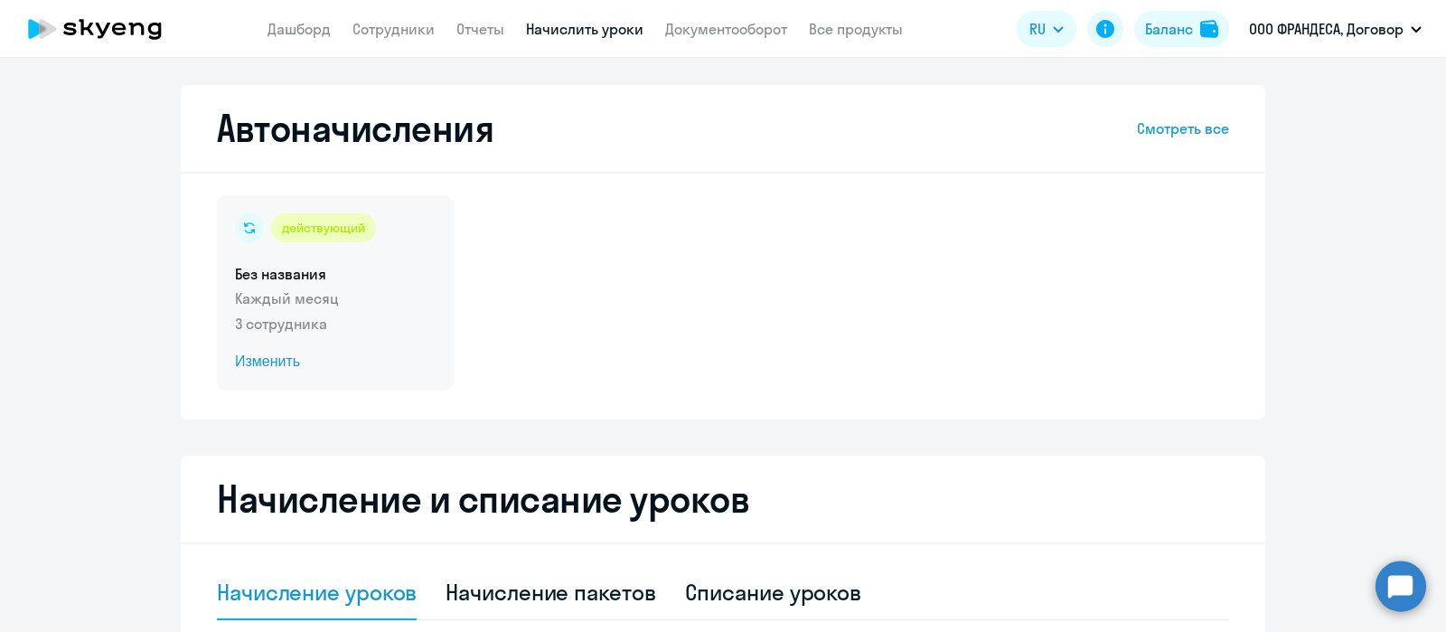
click at [353, 286] on div "действующий Без названия Каждый месяц 3 сотрудника Изменить" at bounding box center [335, 292] width 237 height 195
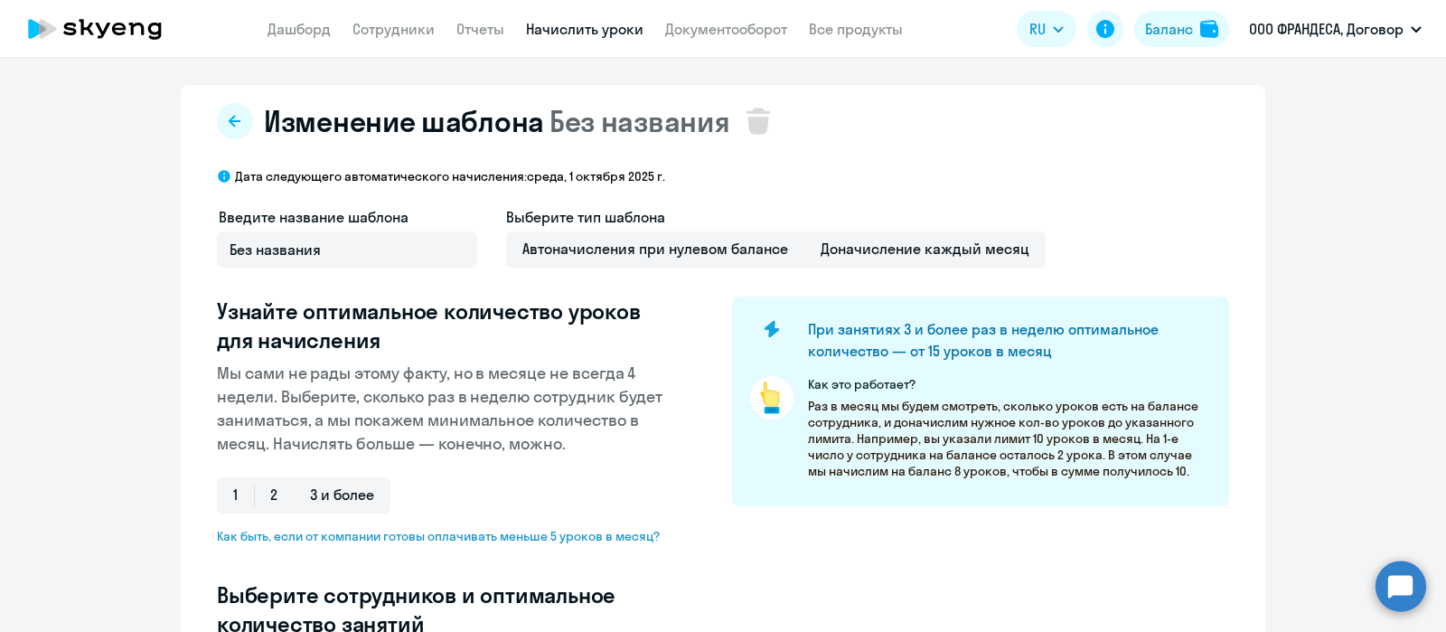
select select "10"
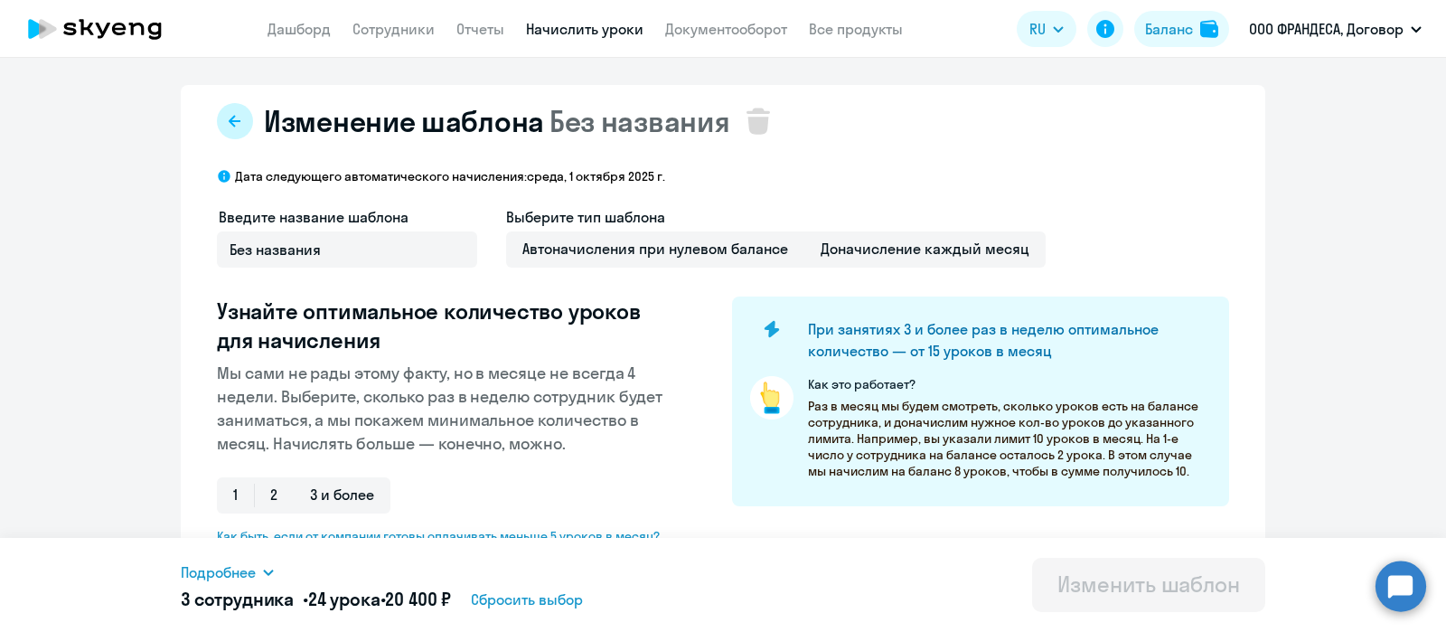
click at [235, 116] on button at bounding box center [235, 121] width 36 height 36
